Goal: Transaction & Acquisition: Purchase product/service

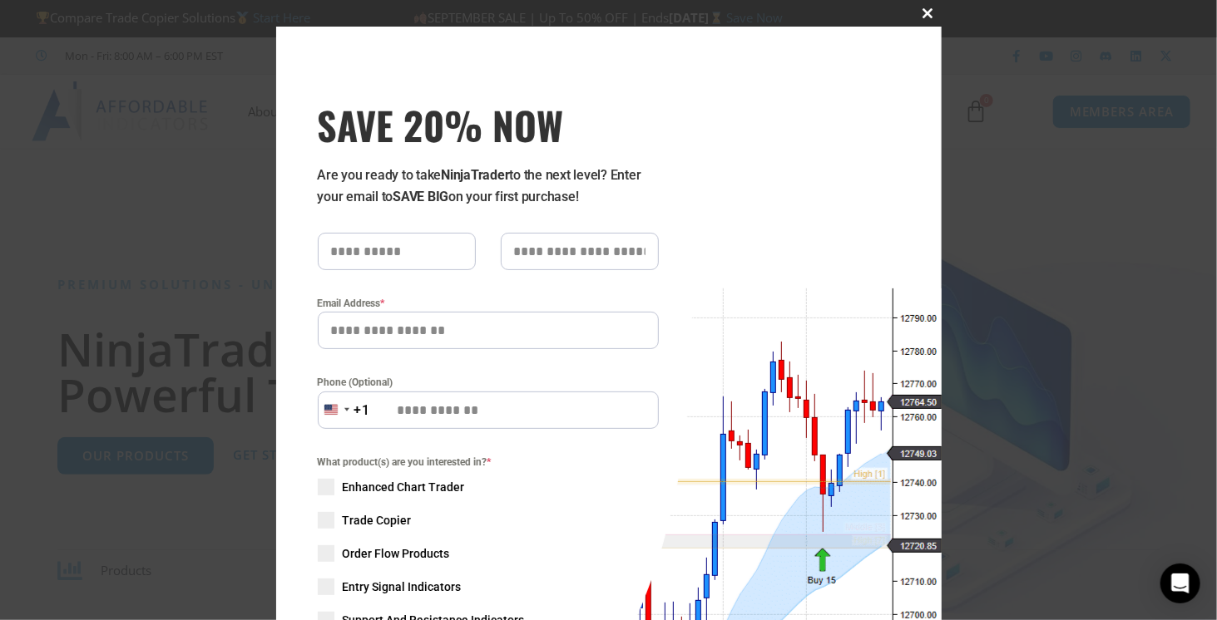
click at [926, 11] on span "SAVE 20% NOW popup" at bounding box center [928, 13] width 27 height 10
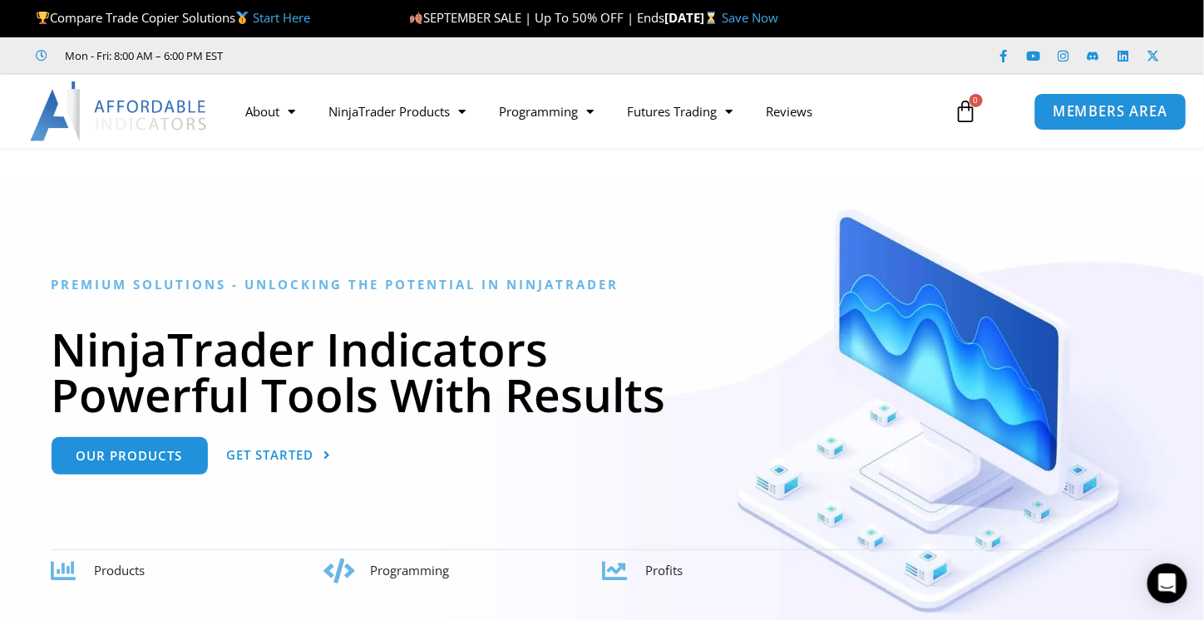
click at [1104, 117] on span "MEMBERS AREA" at bounding box center [1111, 112] width 114 height 14
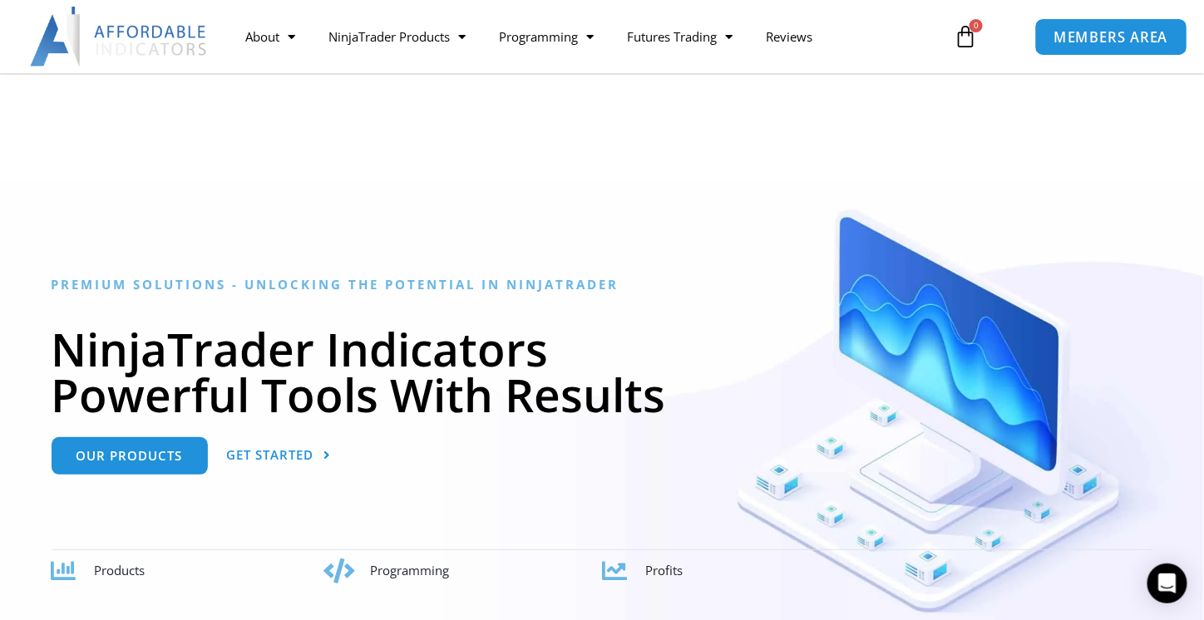
scroll to position [166, 0]
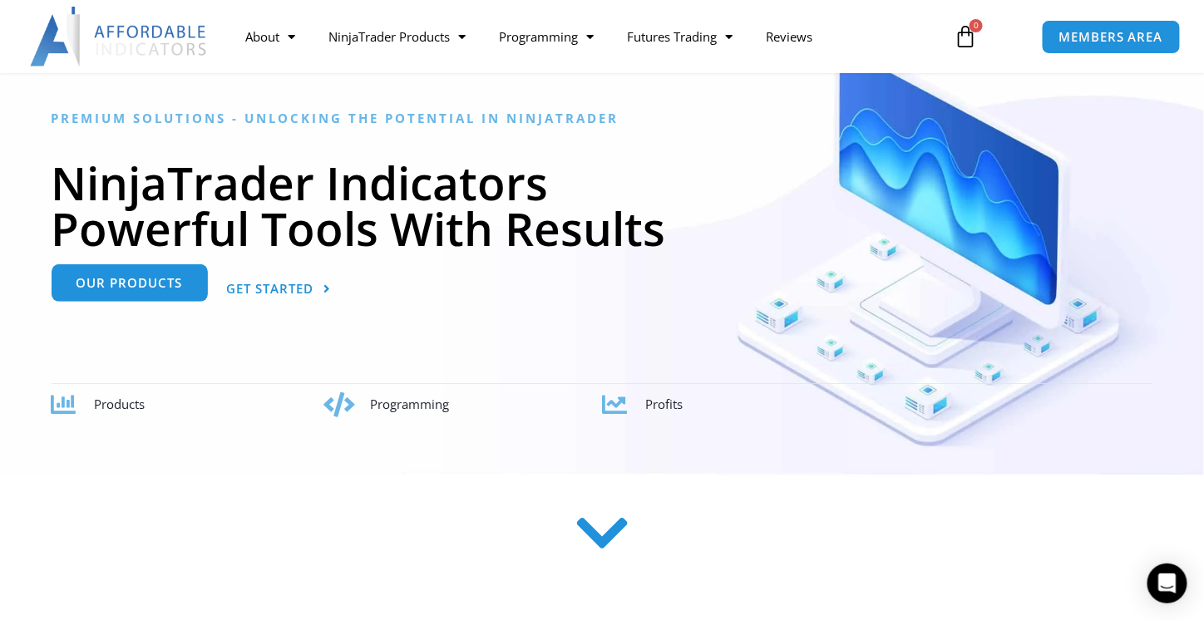
click at [136, 286] on span "Our Products" at bounding box center [130, 283] width 106 height 12
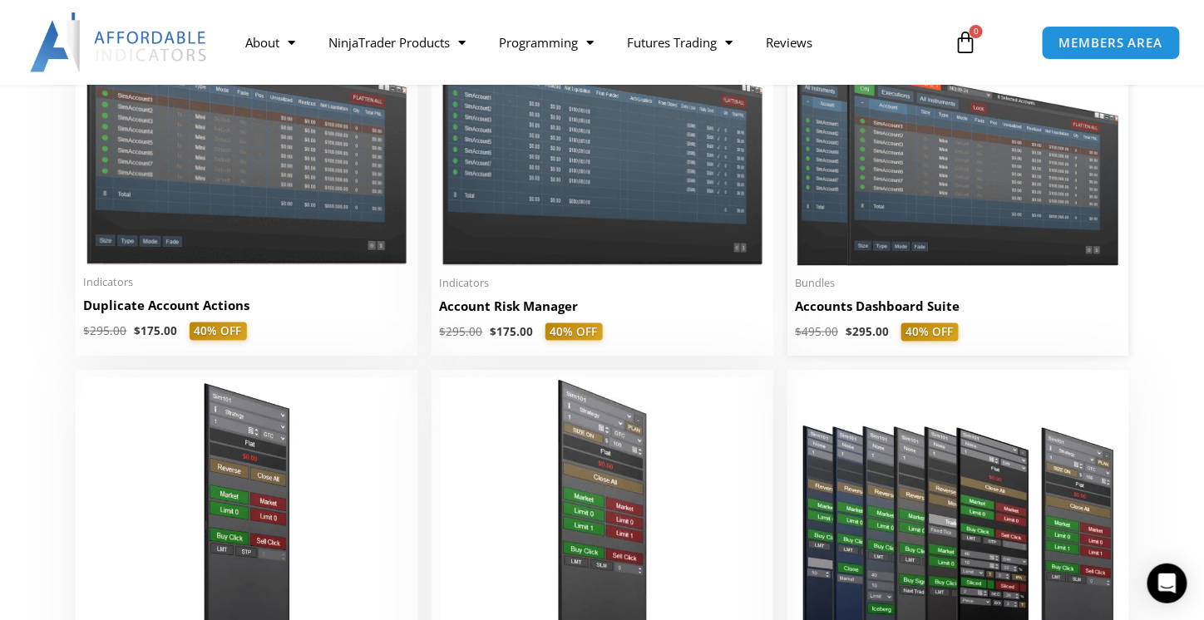
scroll to position [305, 0]
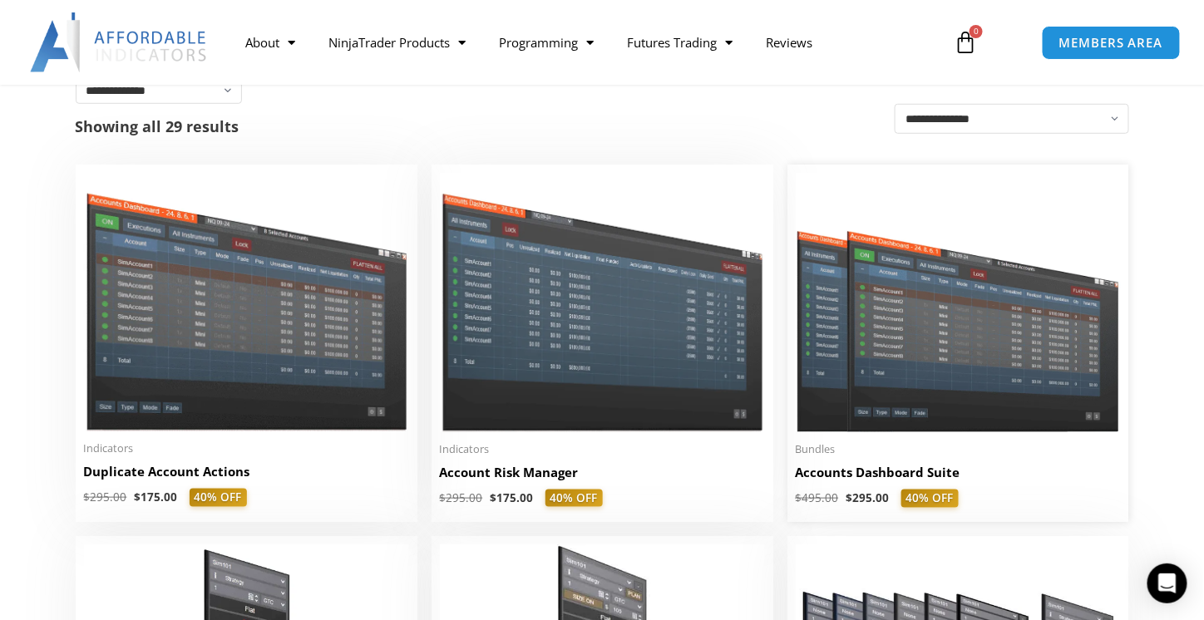
click at [923, 363] on img at bounding box center [958, 302] width 325 height 259
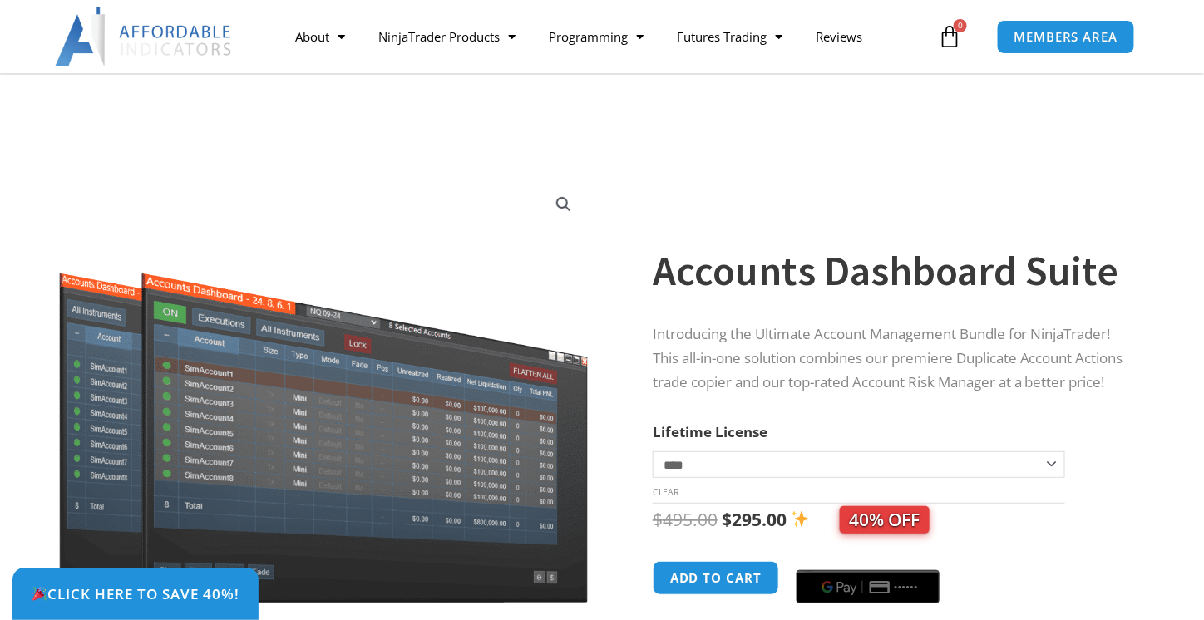
scroll to position [83, 0]
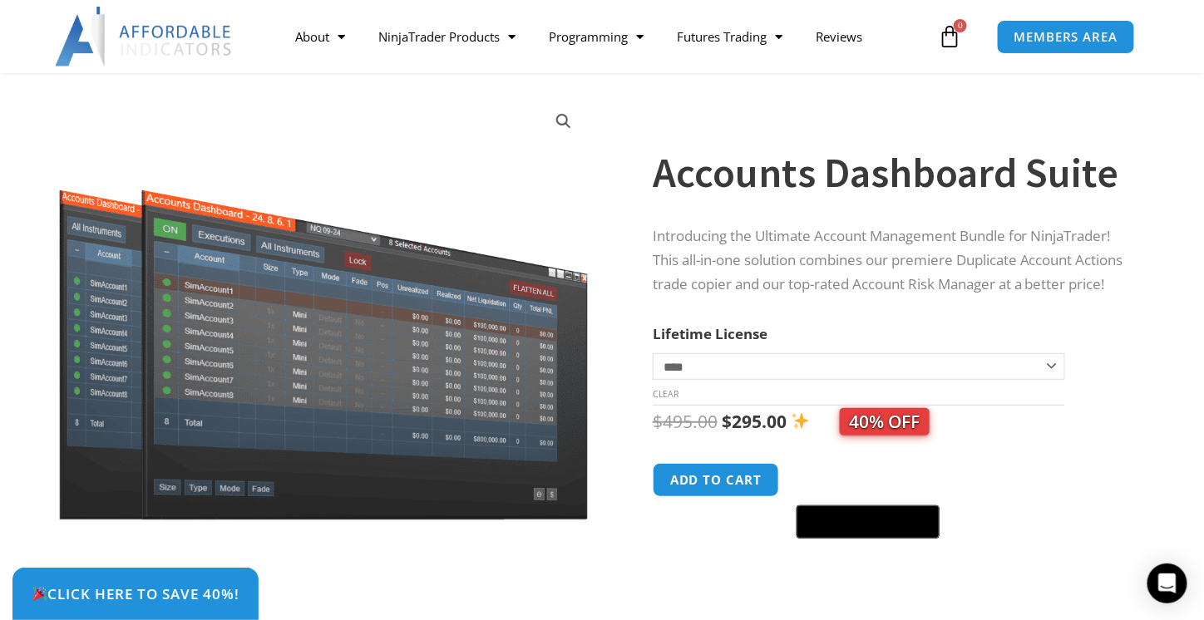
click at [762, 378] on select "**********" at bounding box center [859, 366] width 413 height 27
click at [653, 363] on select "**********" at bounding box center [859, 366] width 413 height 27
click at [611, 447] on div "Sale!" at bounding box center [324, 355] width 600 height 547
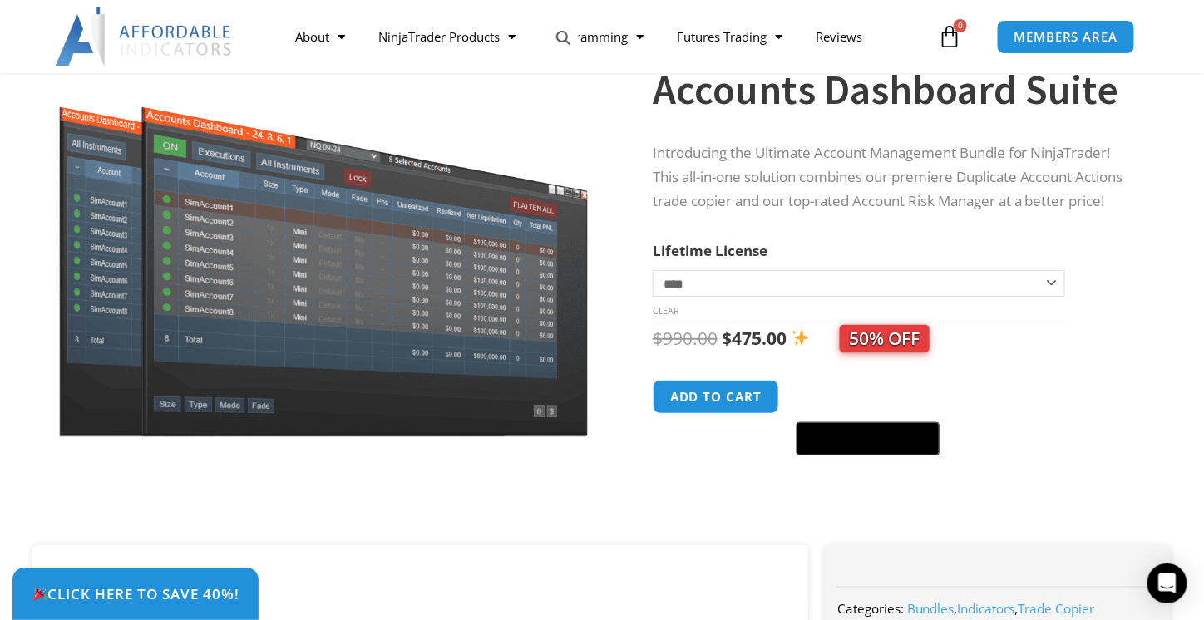
click at [769, 297] on select "**********" at bounding box center [859, 283] width 413 height 27
select select "*"
click at [653, 280] on select "**********" at bounding box center [859, 283] width 413 height 27
click at [623, 386] on div "Sale!" at bounding box center [324, 271] width 600 height 547
click at [728, 410] on button "Add to cart" at bounding box center [716, 397] width 133 height 36
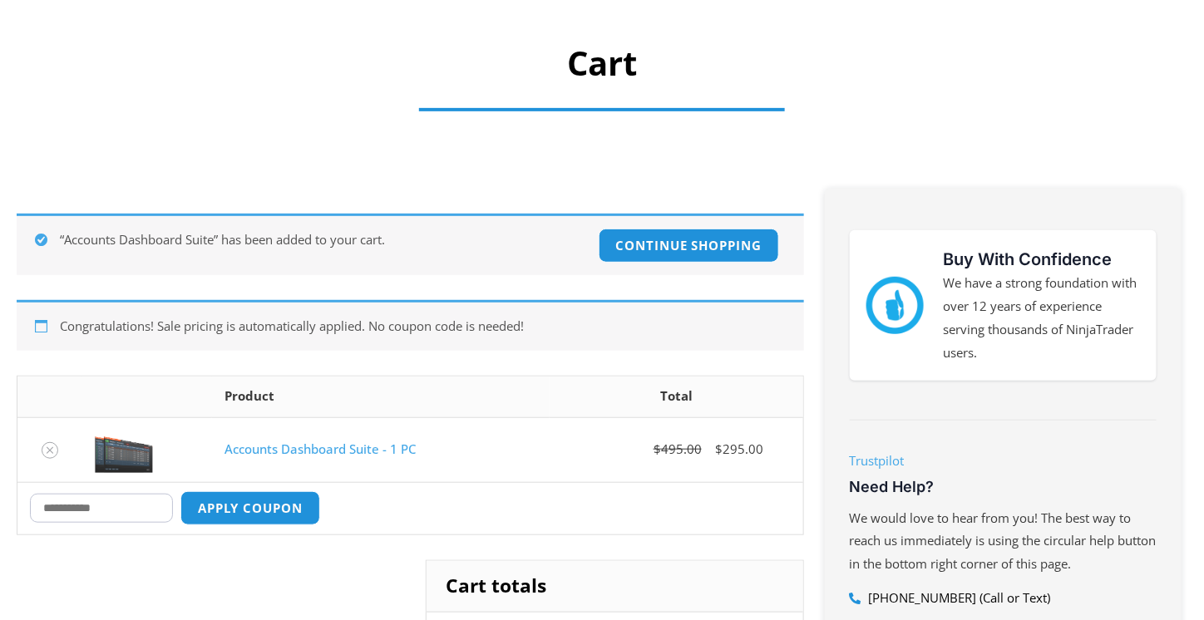
scroll to position [250, 0]
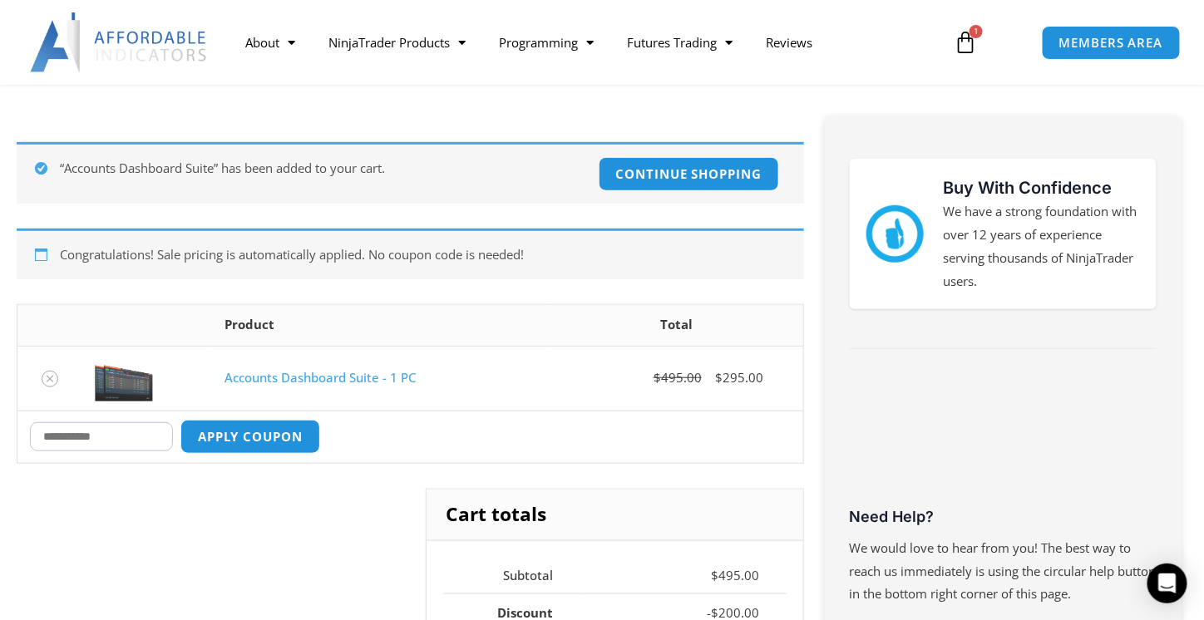
click at [80, 433] on input "Coupon:" at bounding box center [101, 436] width 143 height 29
type input "*****"
click at [240, 443] on button "Apply coupon" at bounding box center [250, 437] width 146 height 36
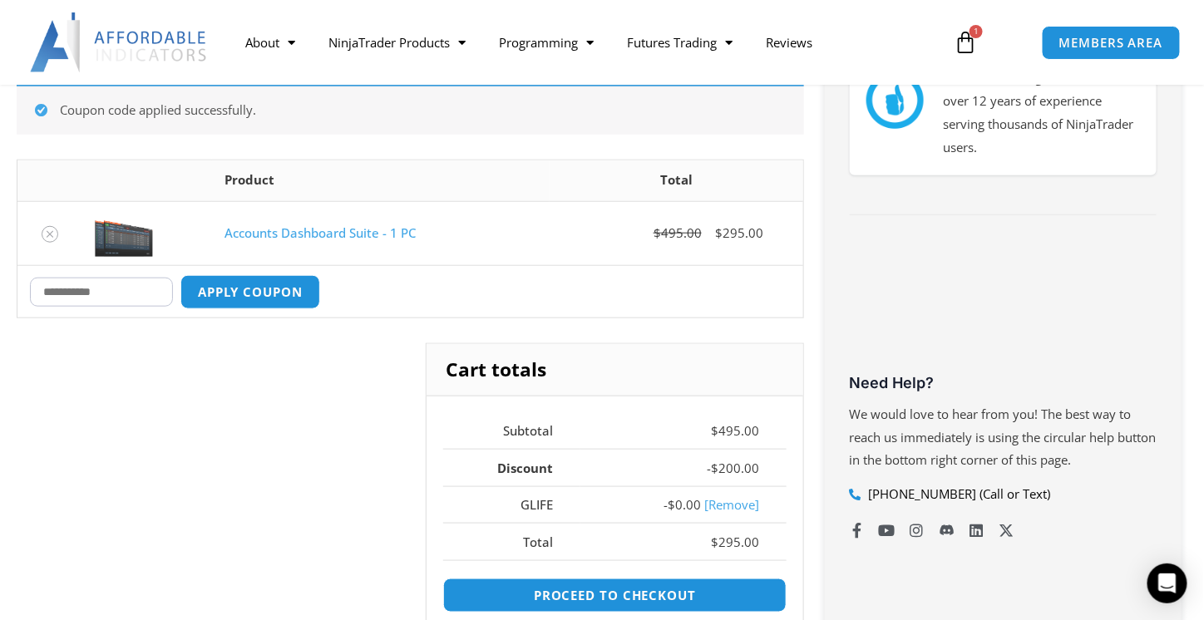
scroll to position [217, 0]
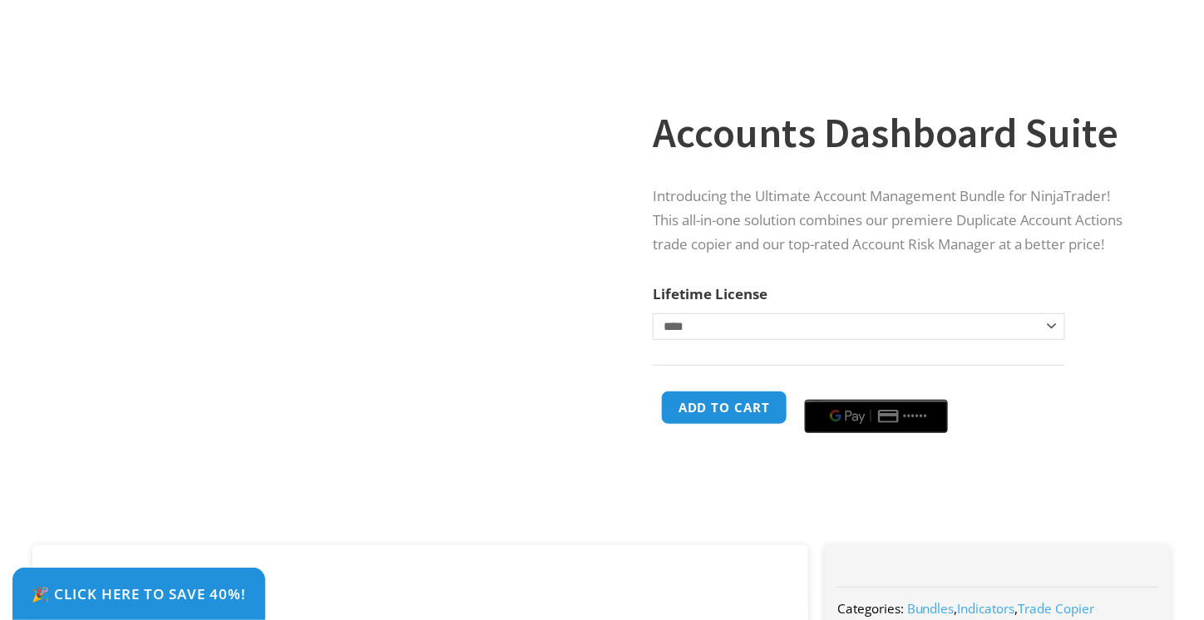
click at [706, 340] on select "**********" at bounding box center [859, 327] width 413 height 27
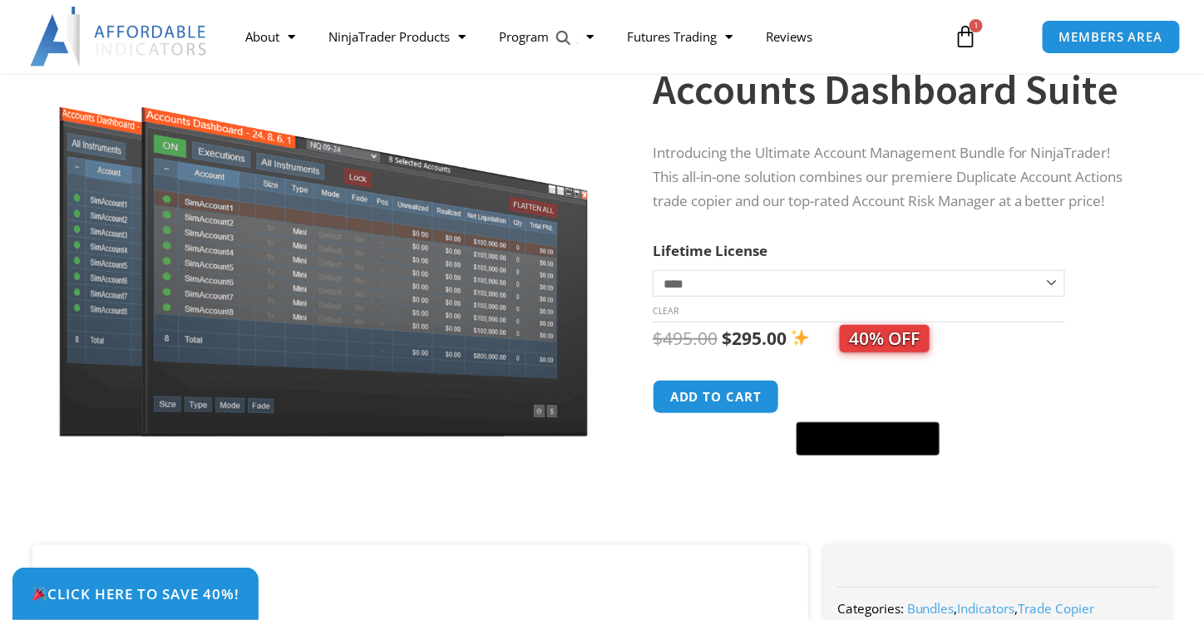
select select "*"
click at [653, 280] on select "**********" at bounding box center [859, 283] width 413 height 27
click at [716, 415] on button "Add to cart" at bounding box center [716, 397] width 133 height 36
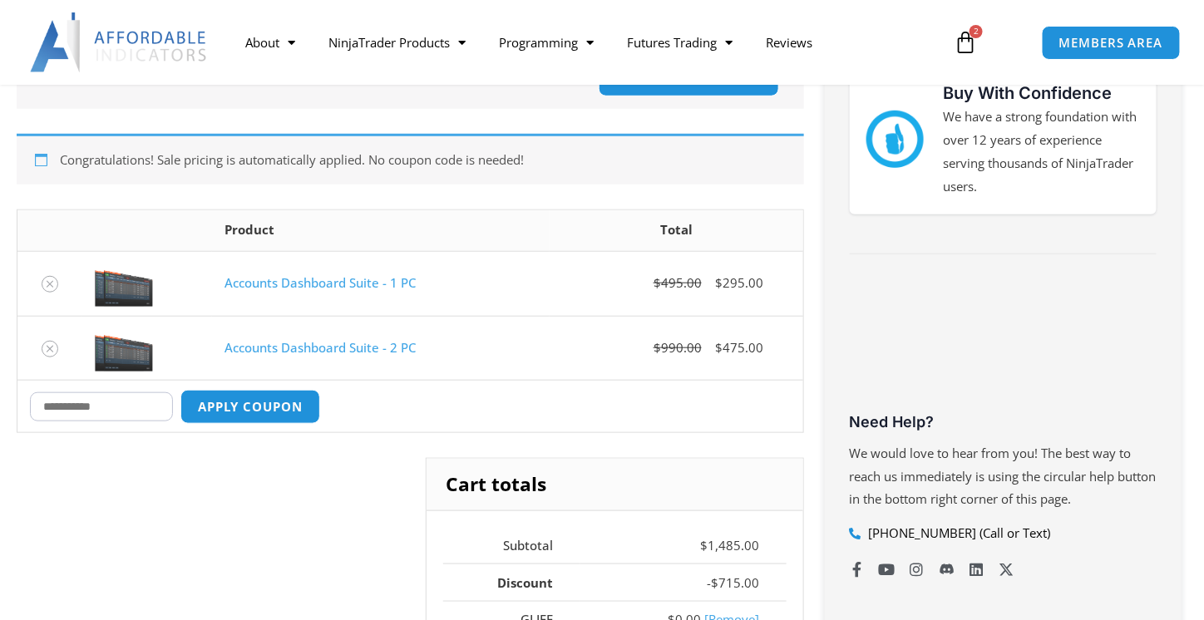
scroll to position [416, 0]
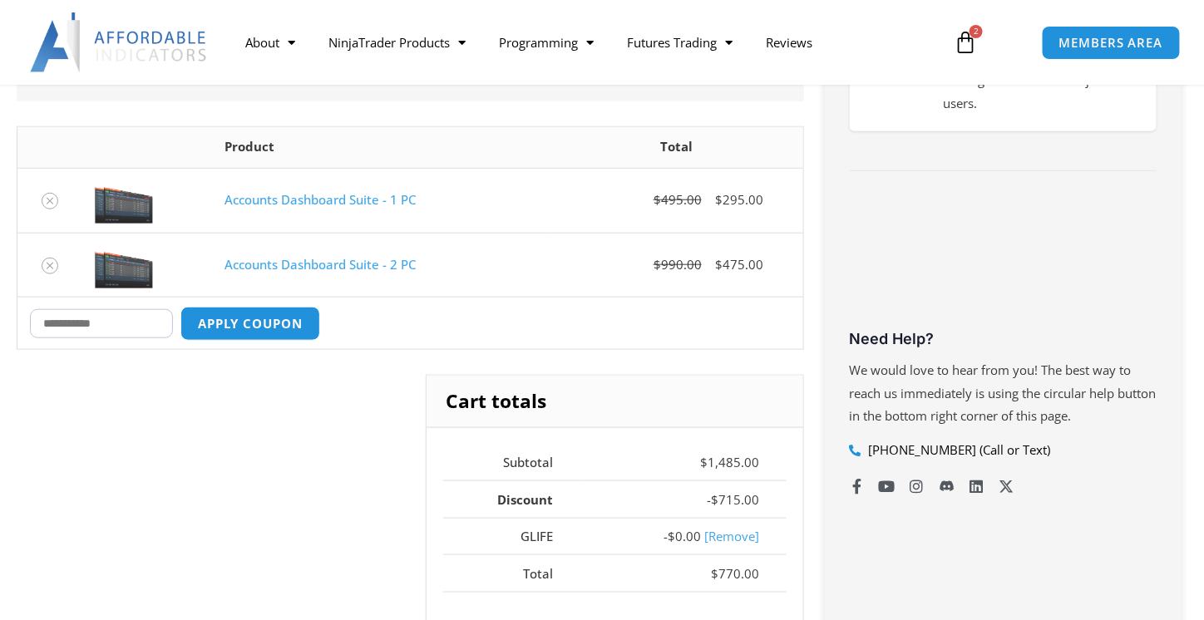
drag, startPoint x: 93, startPoint y: 319, endPoint x: 100, endPoint y: 329, distance: 12.0
click at [97, 322] on input "Coupon:" at bounding box center [101, 323] width 143 height 29
type input "*****"
click at [254, 320] on button "Apply coupon" at bounding box center [250, 324] width 146 height 36
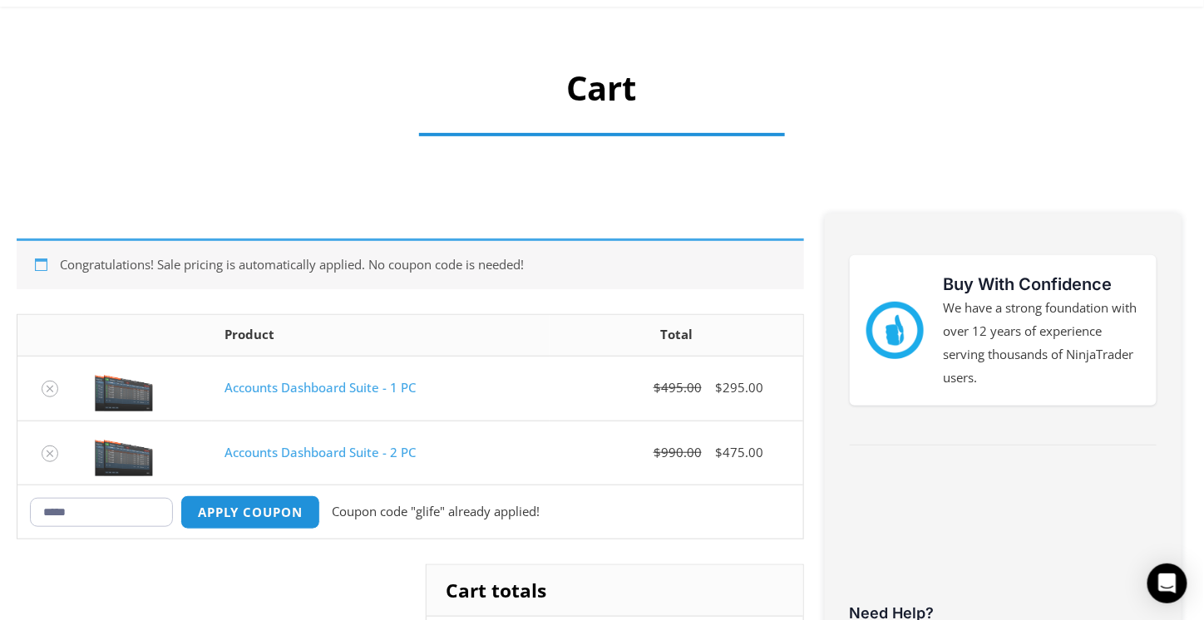
scroll to position [58, 0]
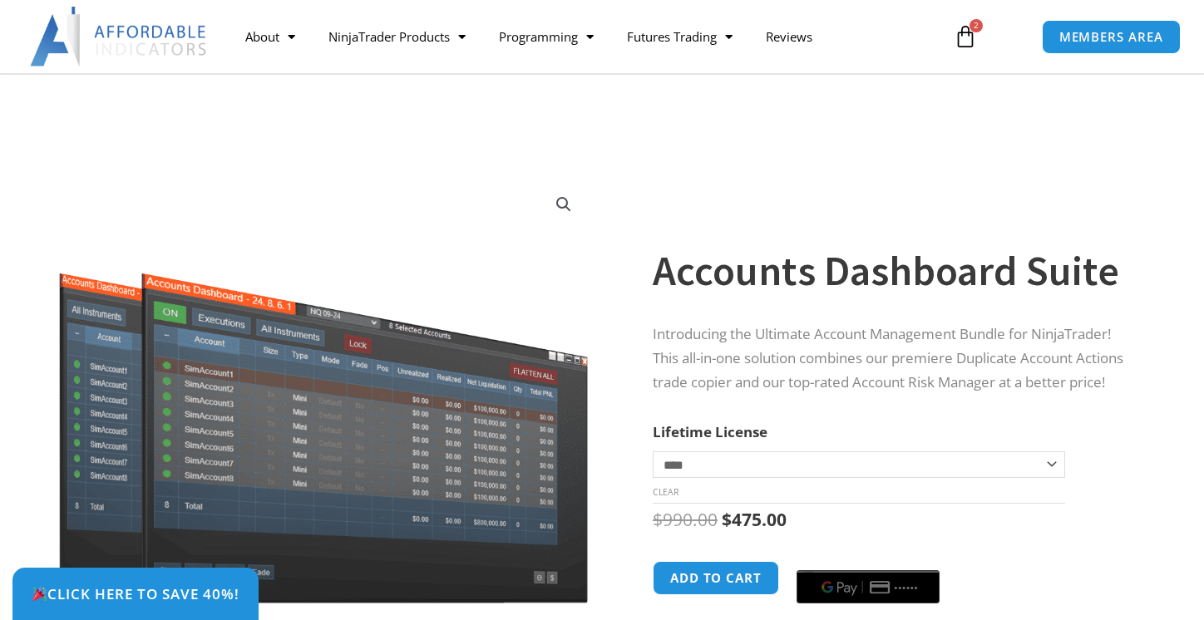
select select "*"
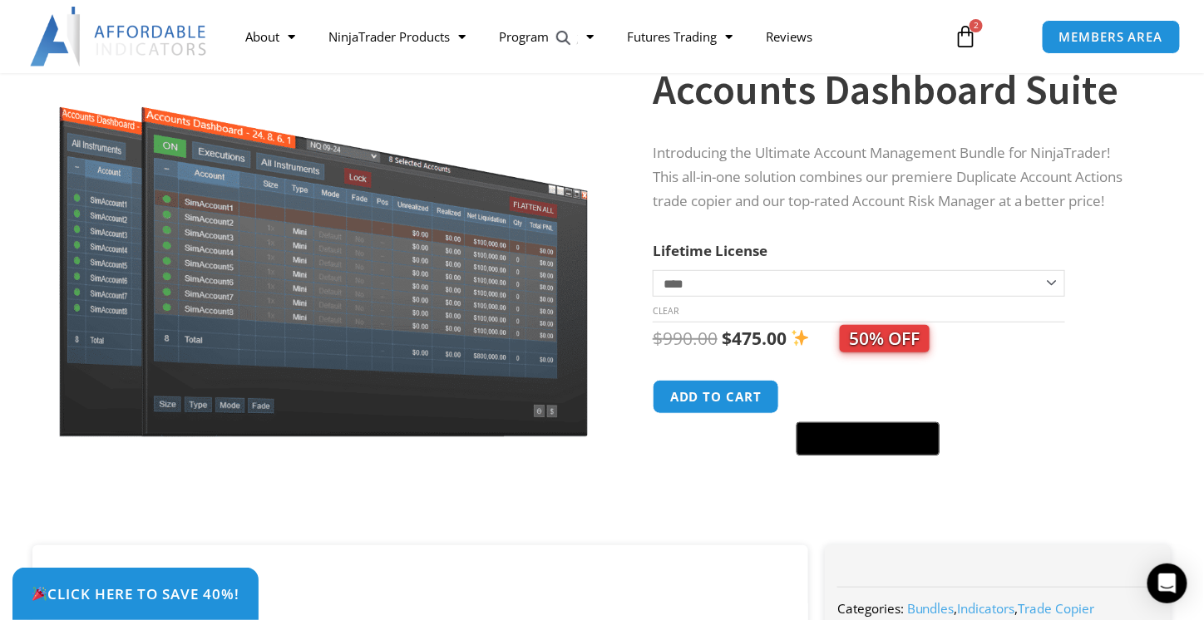
click at [119, 17] on img at bounding box center [119, 37] width 179 height 60
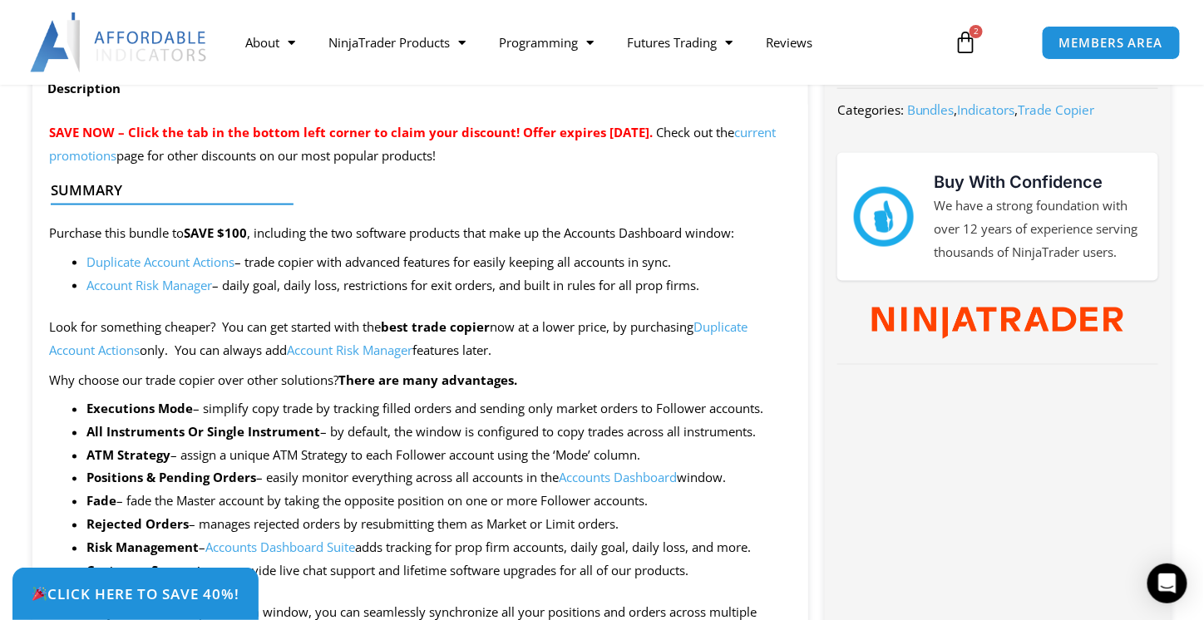
scroll to position [749, 0]
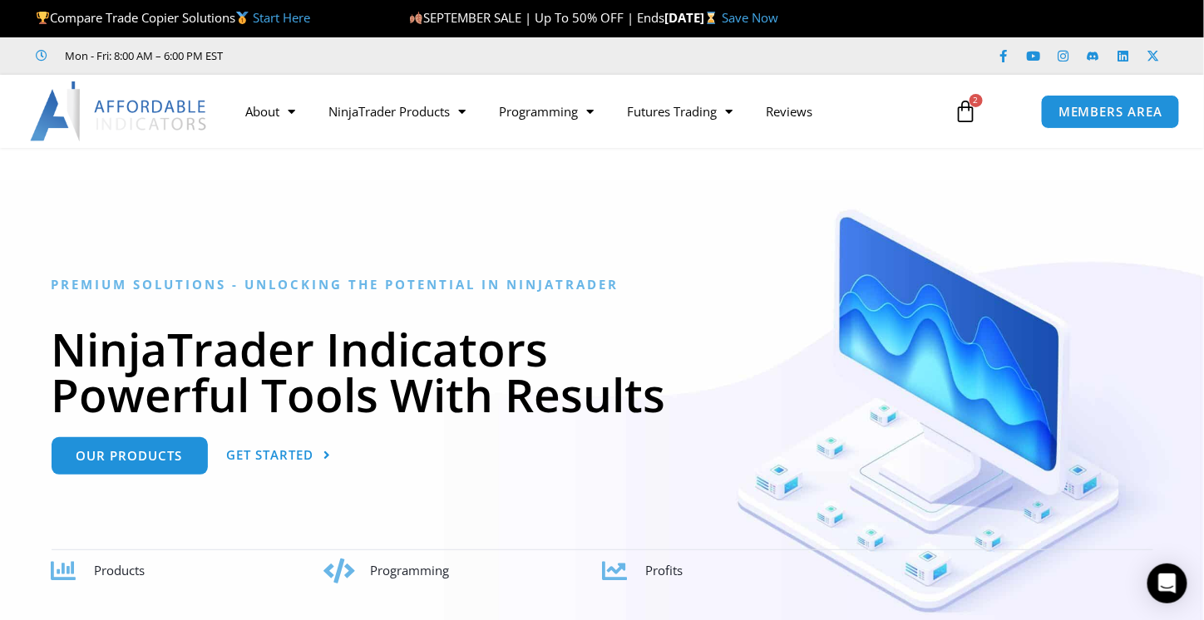
click at [43, 113] on img at bounding box center [119, 112] width 179 height 60
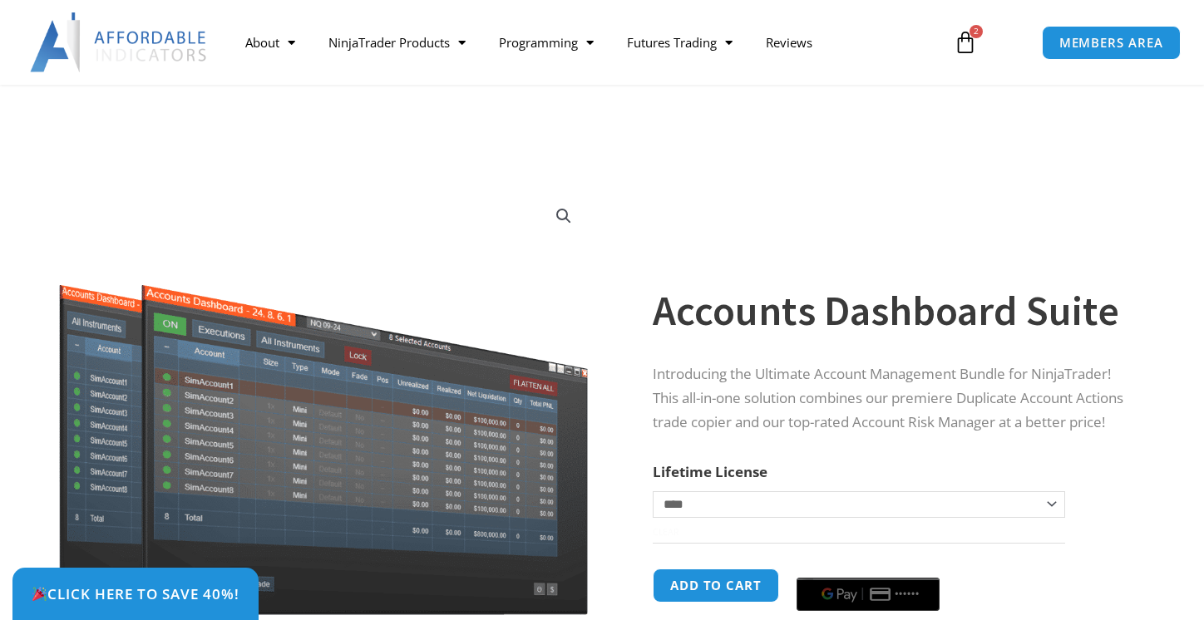
select select "*"
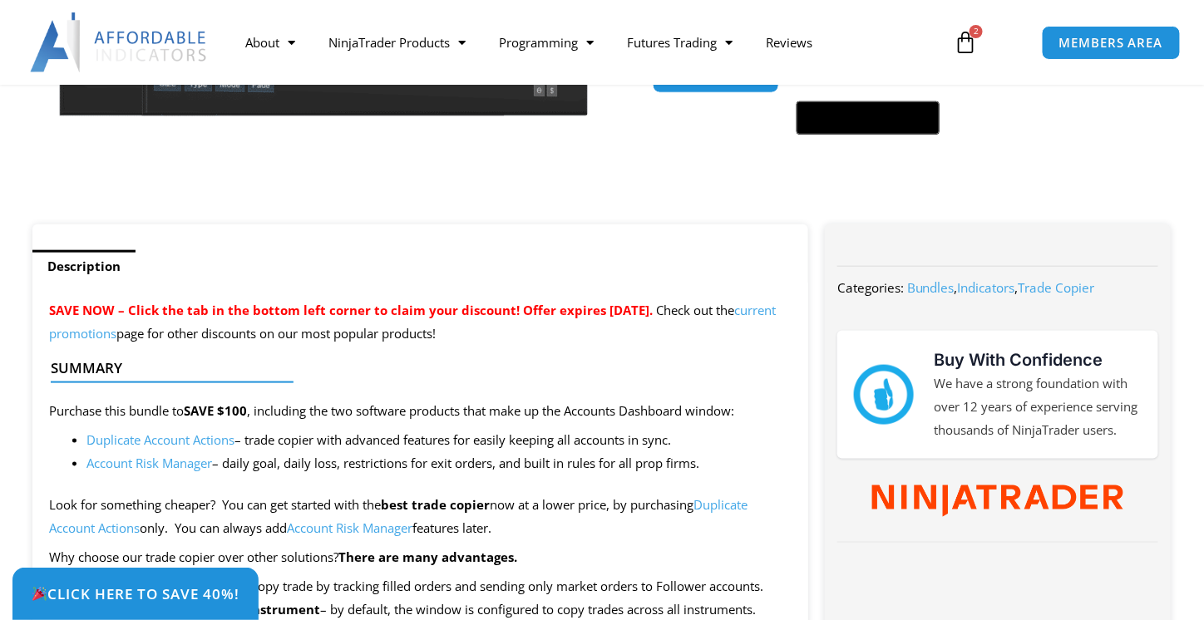
scroll to position [416, 0]
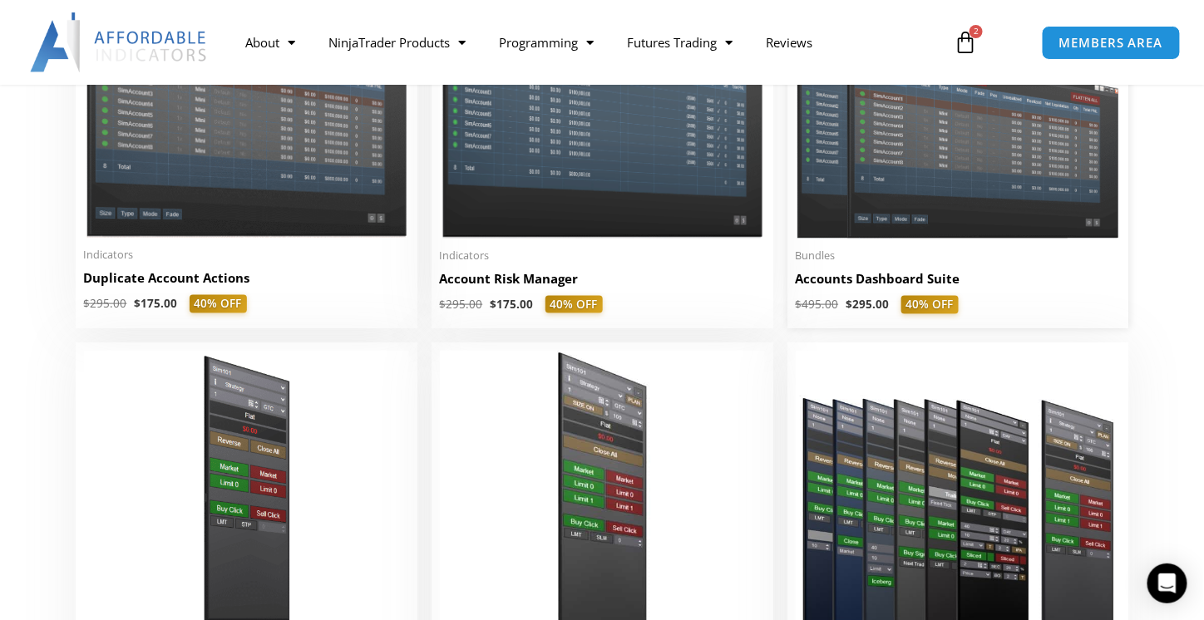
scroll to position [416, 0]
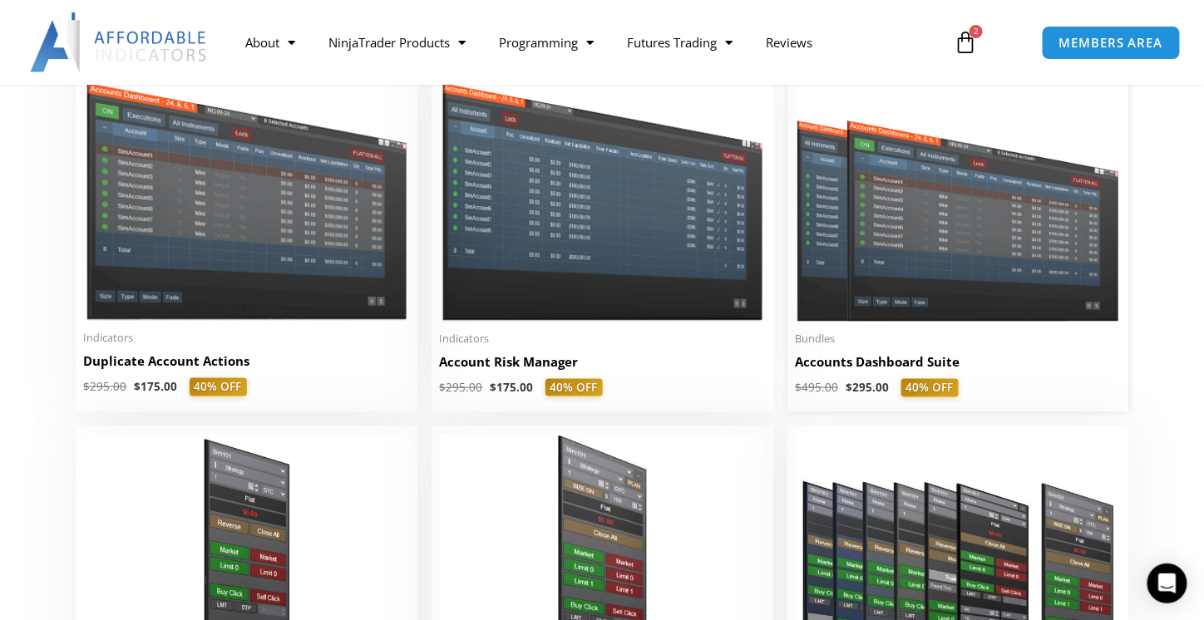
click at [946, 246] on img at bounding box center [958, 191] width 325 height 259
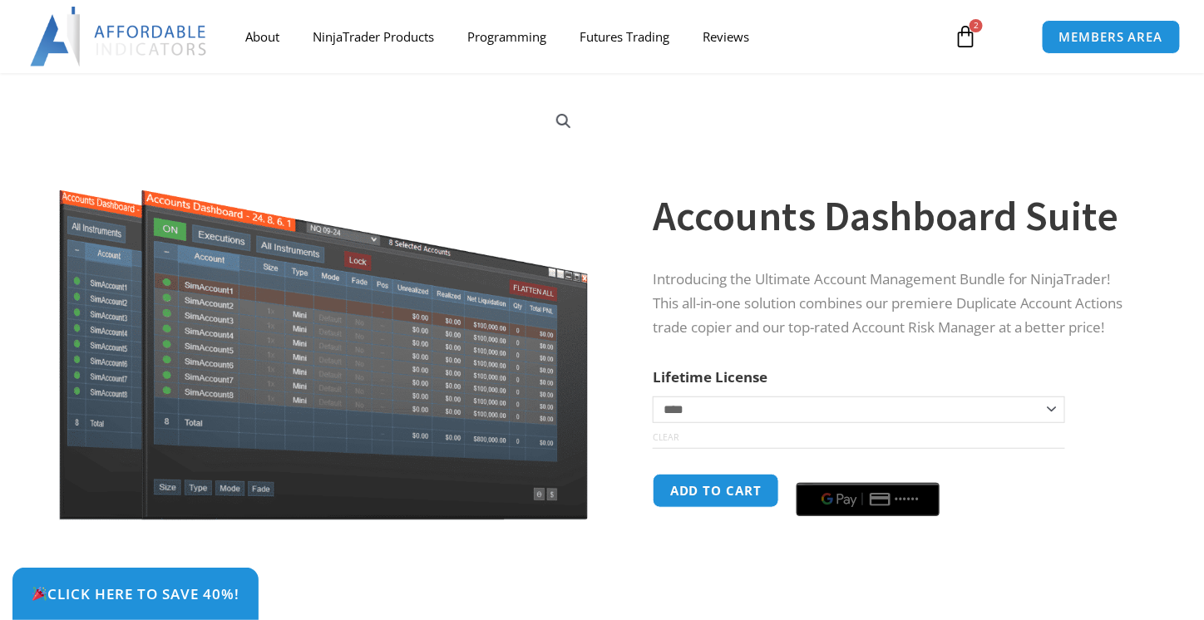
scroll to position [166, 0]
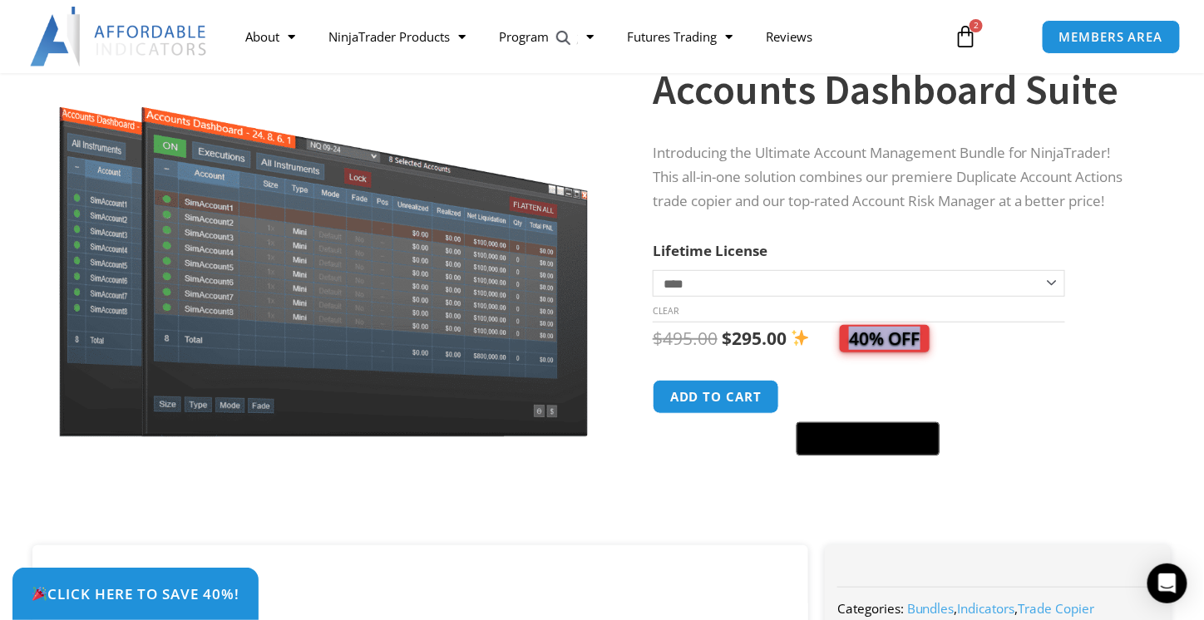
drag, startPoint x: 853, startPoint y: 357, endPoint x: 943, endPoint y: 360, distance: 89.9
click at [943, 355] on div "$ 495.00 Original price was: $495.00. $ 295.00 Current price is: $295.00. 40% O…" at bounding box center [896, 339] width 486 height 32
click at [1035, 388] on div "$ 495.00 Original price was: $495.00. $ 295.00 Current price is: $295.00. 40% O…" at bounding box center [896, 390] width 486 height 134
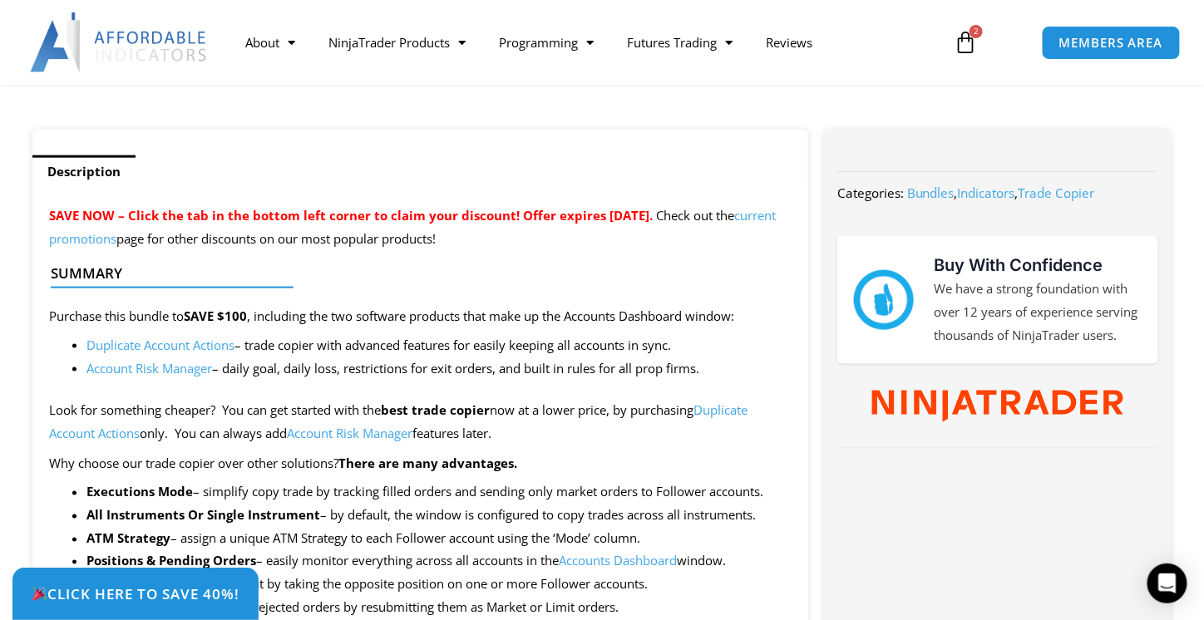
scroll to position [665, 0]
